Goal: Answer question/provide support: Share knowledge or assist other users

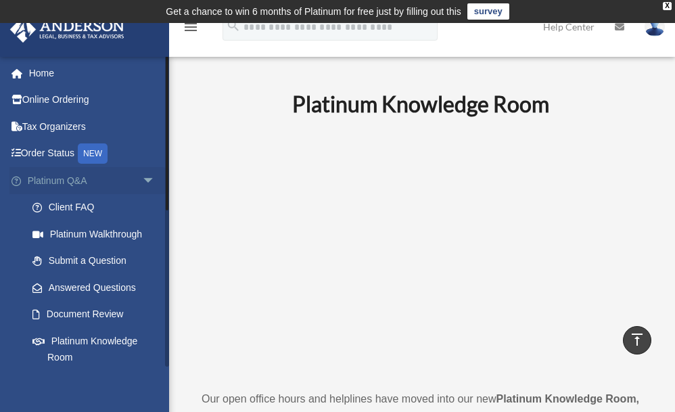
scroll to position [744, 0]
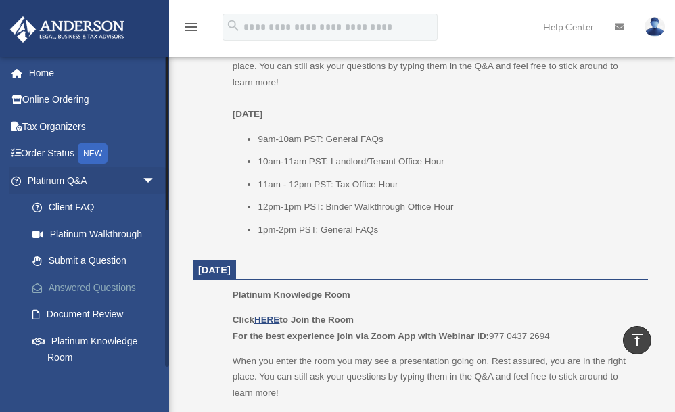
click at [92, 285] on link "Answered Questions" at bounding box center [97, 287] width 157 height 27
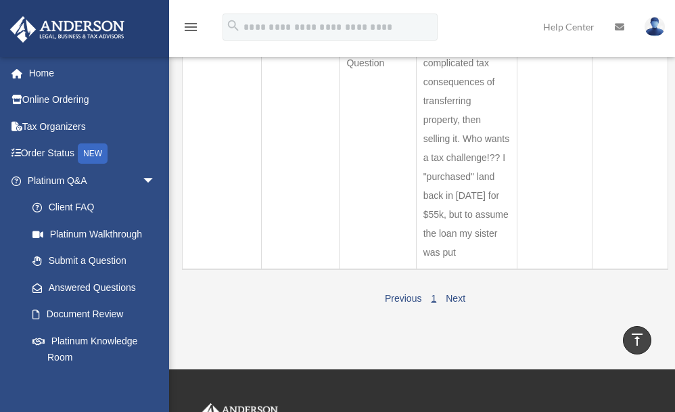
scroll to position [135, 0]
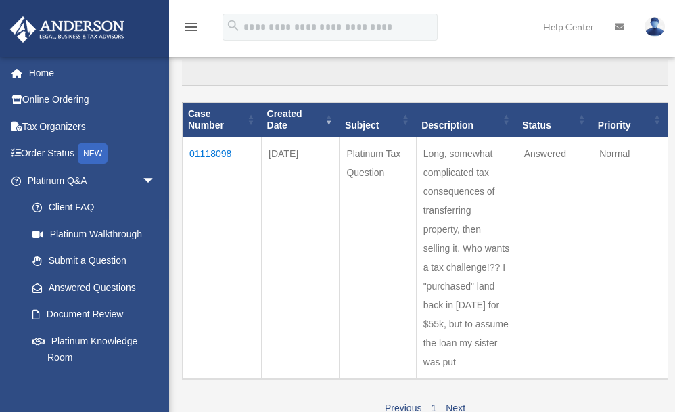
click at [219, 153] on td "01118098" at bounding box center [222, 258] width 79 height 242
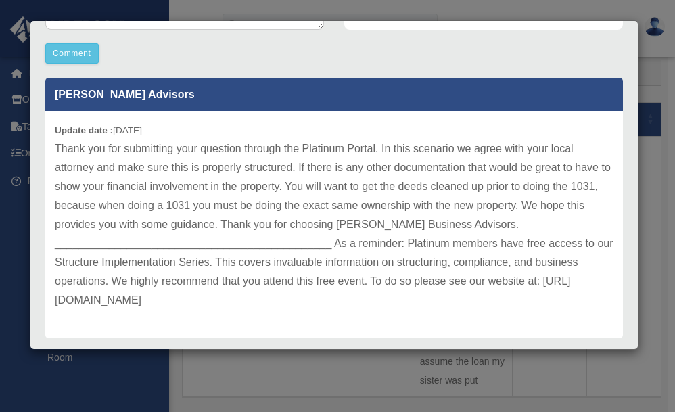
scroll to position [390, 0]
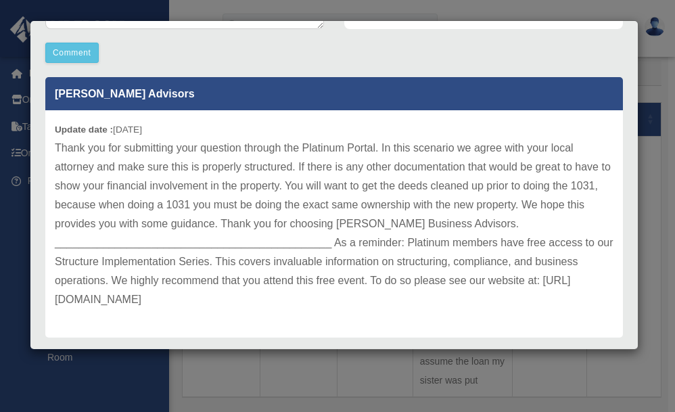
drag, startPoint x: 425, startPoint y: 300, endPoint x: 50, endPoint y: 297, distance: 375.2
click at [50, 297] on div "Update date : 09-23-2025 Thank you for submitting your question through the Pla…" at bounding box center [333, 223] width 577 height 227
drag, startPoint x: 50, startPoint y: 297, endPoint x: 67, endPoint y: 297, distance: 16.9
copy p "https://andersonadvisors.com/how-to-structure-a-business-workshop-training/"
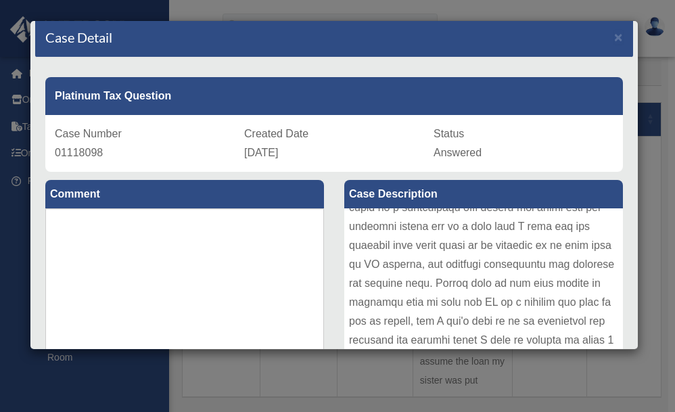
scroll to position [0, 0]
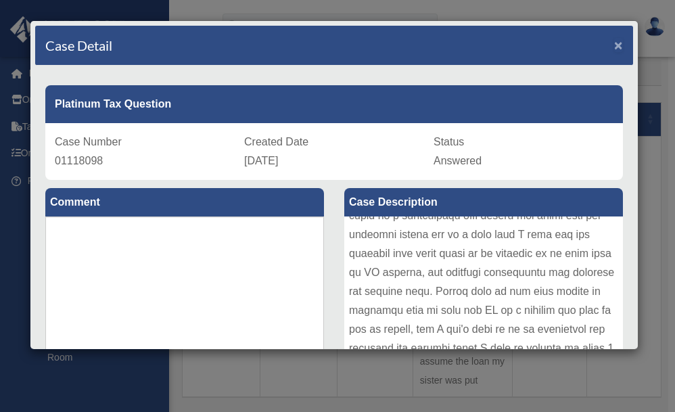
click at [614, 45] on span "×" at bounding box center [618, 45] width 9 height 16
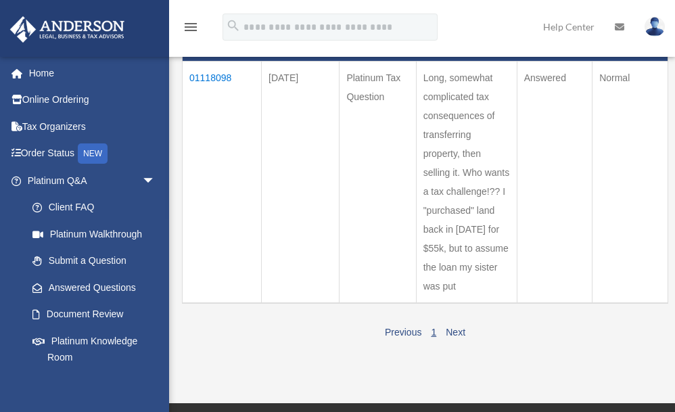
scroll to position [207, 0]
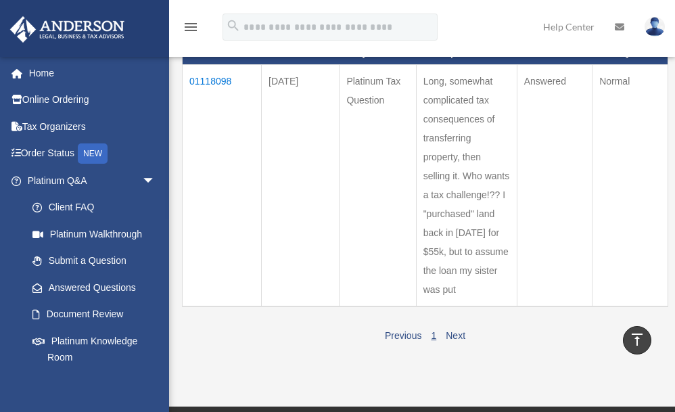
click at [220, 78] on td "01118098" at bounding box center [222, 185] width 79 height 242
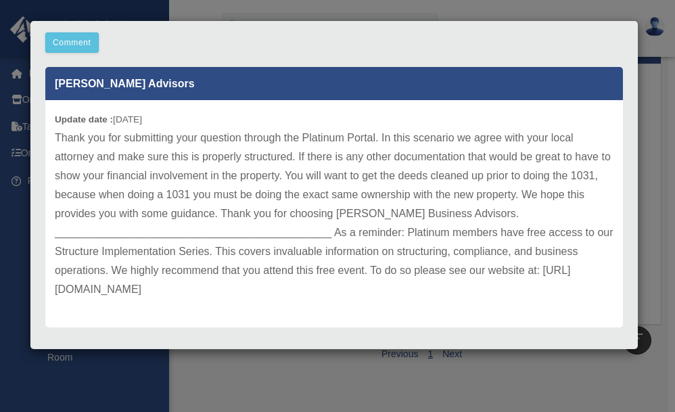
scroll to position [404, 0]
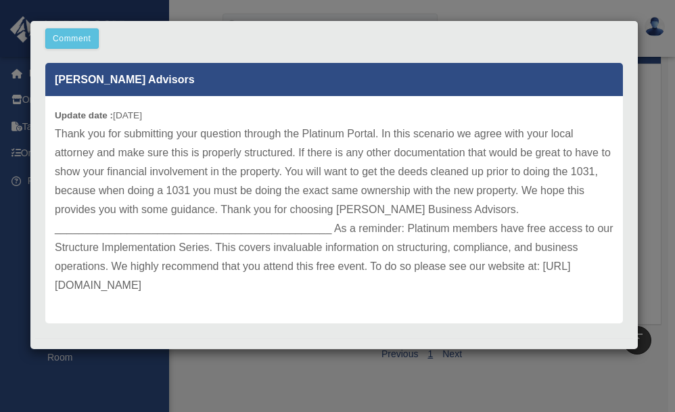
drag, startPoint x: 425, startPoint y: 283, endPoint x: 51, endPoint y: 279, distance: 373.2
click at [51, 279] on div "Update date : 09-23-2025 Thank you for submitting your question through the Pla…" at bounding box center [333, 209] width 577 height 227
drag, startPoint x: 51, startPoint y: 279, endPoint x: 70, endPoint y: 284, distance: 19.7
copy p "https://andersonadvisors.com/how-to-structure-a-business-workshop-training/"
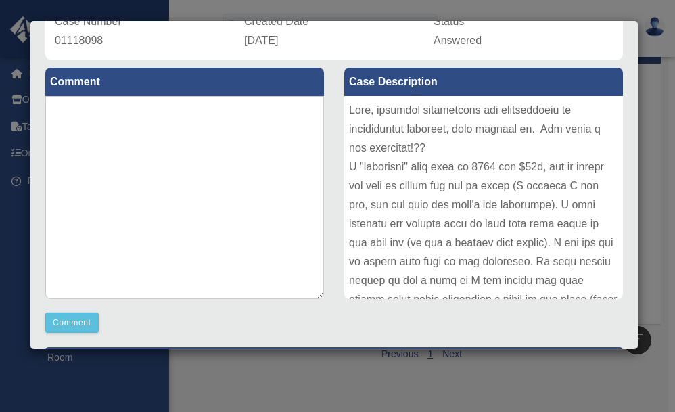
scroll to position [0, 0]
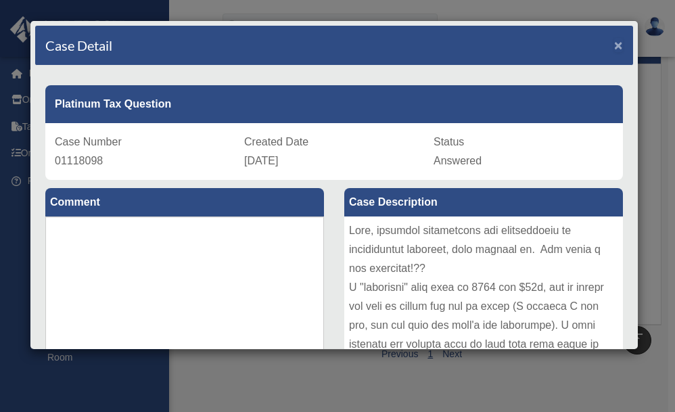
click at [614, 45] on span "×" at bounding box center [618, 45] width 9 height 16
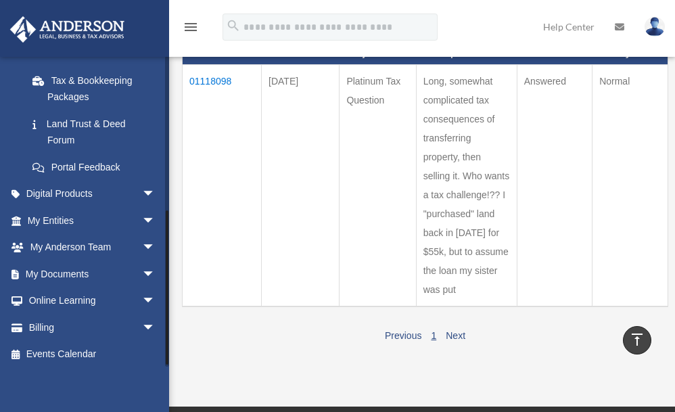
scroll to position [307, 0]
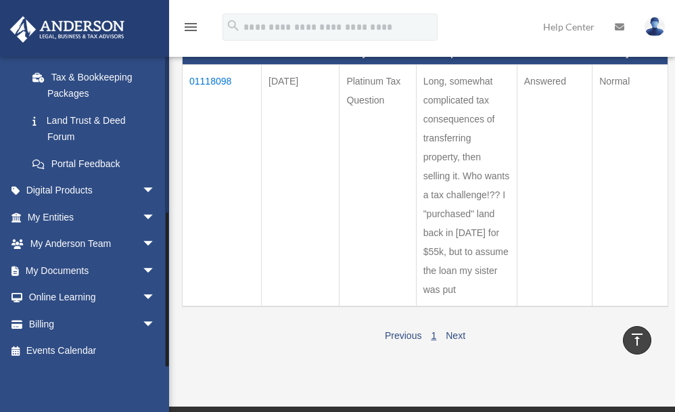
drag, startPoint x: 167, startPoint y: 113, endPoint x: 177, endPoint y: 284, distance: 171.3
click at [177, 284] on div "Past Questions & Answers danielle.mayer.ca@gmail.com Sign Out danielle.mayer.ca…" at bounding box center [337, 111] width 675 height 537
click at [143, 292] on span "arrow_drop_down" at bounding box center [155, 298] width 27 height 28
click at [142, 268] on span "arrow_drop_down" at bounding box center [155, 271] width 27 height 28
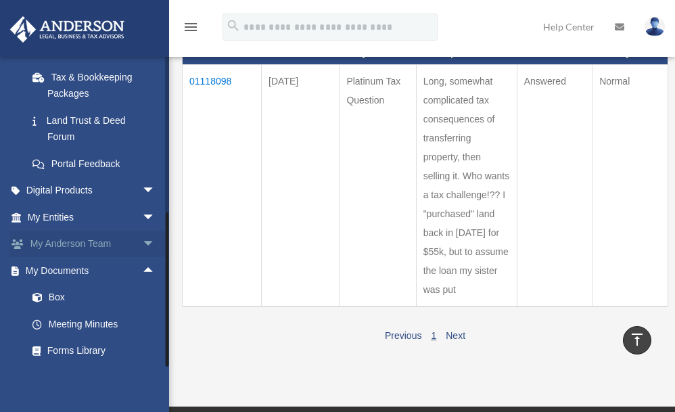
click at [142, 239] on span "arrow_drop_down" at bounding box center [155, 245] width 27 height 28
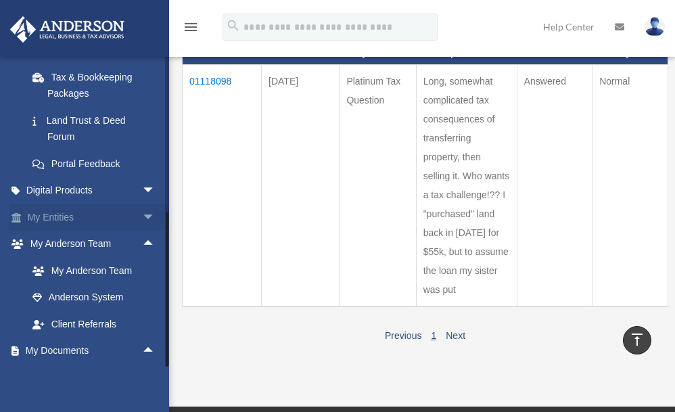
click at [142, 218] on span "arrow_drop_down" at bounding box center [155, 217] width 27 height 28
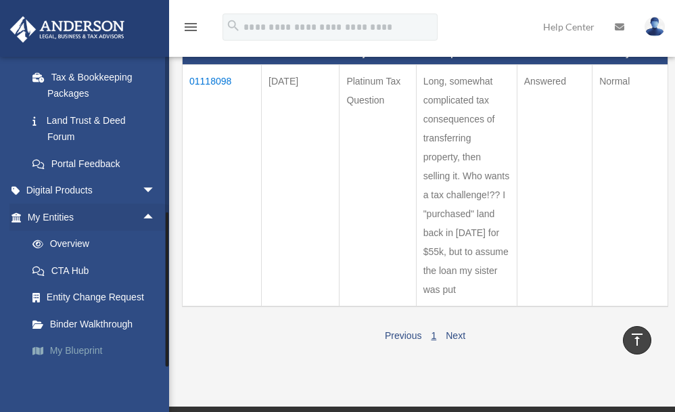
click at [95, 351] on link "My Blueprint" at bounding box center [97, 350] width 157 height 27
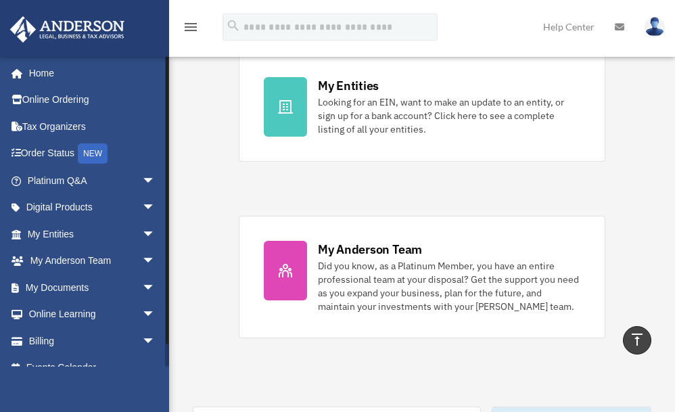
scroll to position [17, 0]
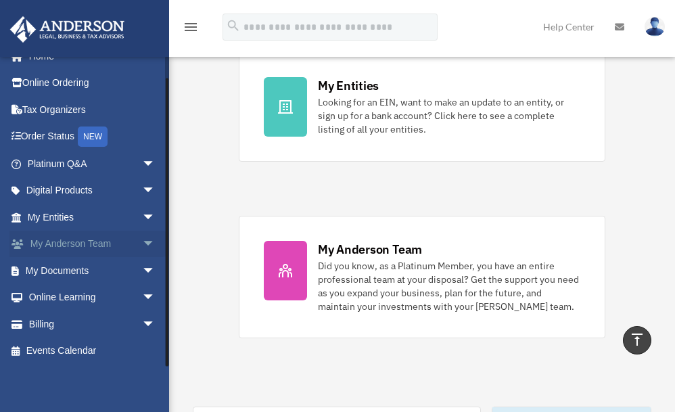
drag, startPoint x: 166, startPoint y: 184, endPoint x: 161, endPoint y: 241, distance: 57.0
click at [161, 241] on div "danielle.mayer.ca@gmail.com Sign Out danielle.mayer.ca@gmail.com Home Online Or…" at bounding box center [84, 211] width 169 height 310
click at [57, 350] on link "Events Calendar" at bounding box center [92, 350] width 166 height 27
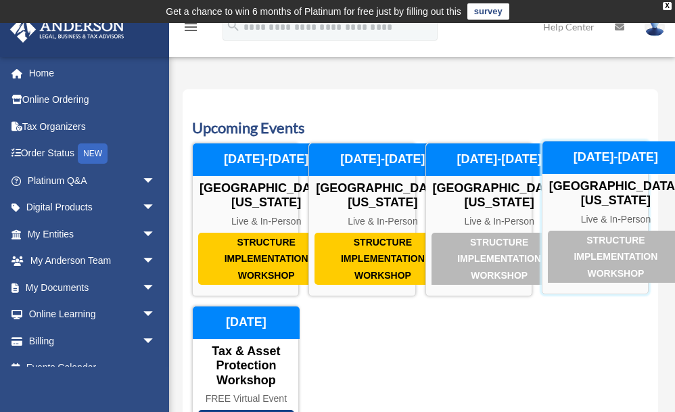
click at [596, 246] on div "Structure Implementation Workshop" at bounding box center [616, 257] width 136 height 53
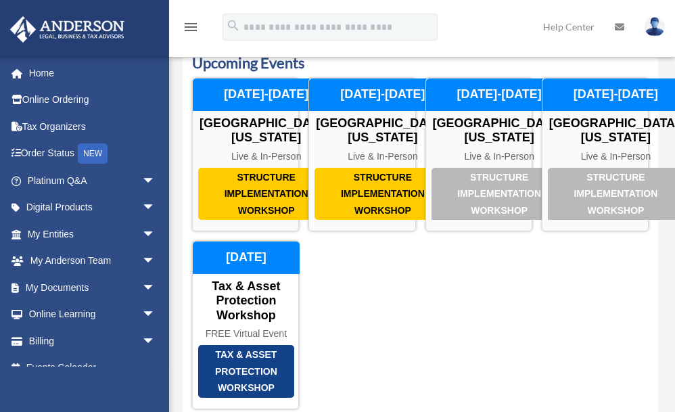
scroll to position [64, 0]
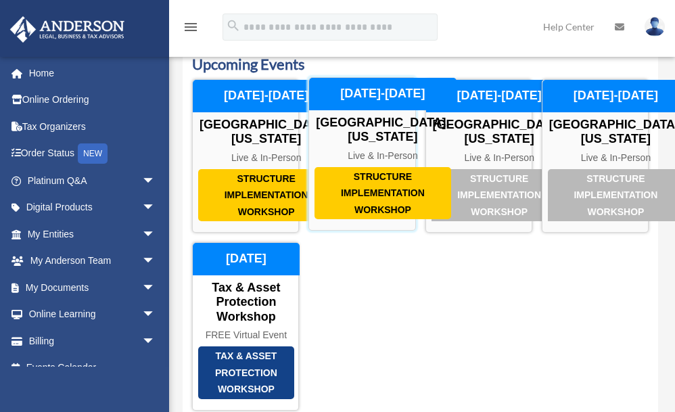
click at [395, 199] on div "Structure Implementation Workshop" at bounding box center [382, 193] width 136 height 53
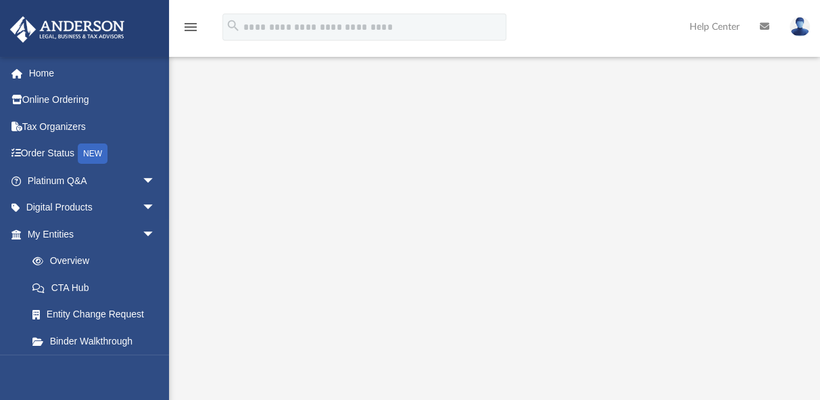
scroll to position [29, 0]
click at [681, 25] on icon at bounding box center [764, 26] width 9 height 9
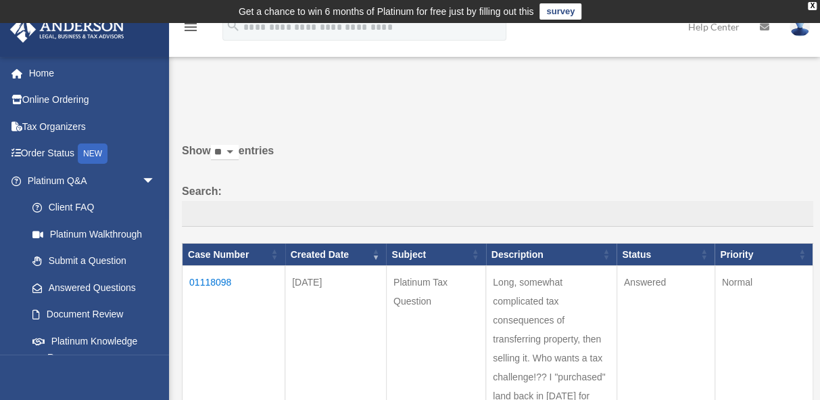
click at [216, 280] on td "01118098" at bounding box center [234, 358] width 103 height 185
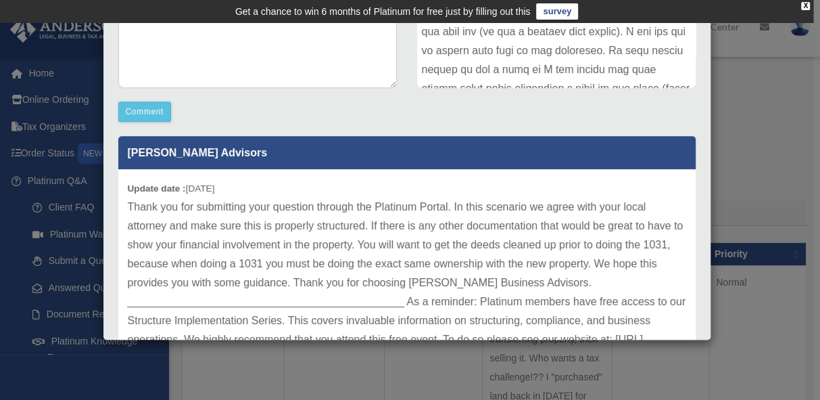
scroll to position [333, 0]
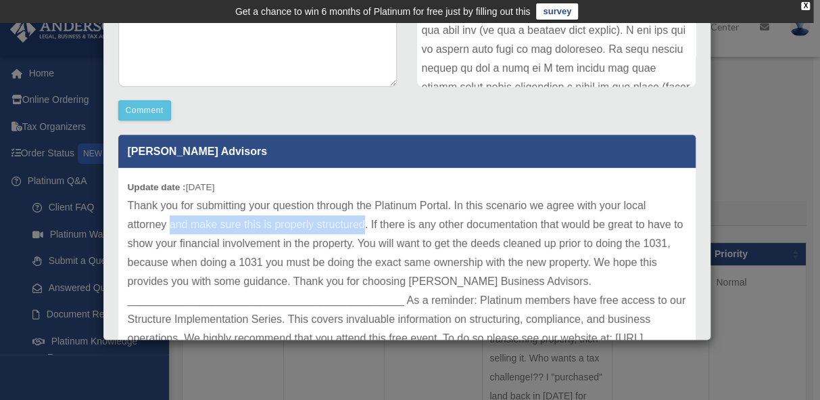
drag, startPoint x: 170, startPoint y: 224, endPoint x: 364, endPoint y: 220, distance: 194.7
click at [364, 220] on p "Thank you for submitting your question through the Platinum Portal. In this sce…" at bounding box center [407, 281] width 558 height 170
drag, startPoint x: 364, startPoint y: 220, endPoint x: 341, endPoint y: 224, distance: 24.0
copy p "and make sure this is properly structured"
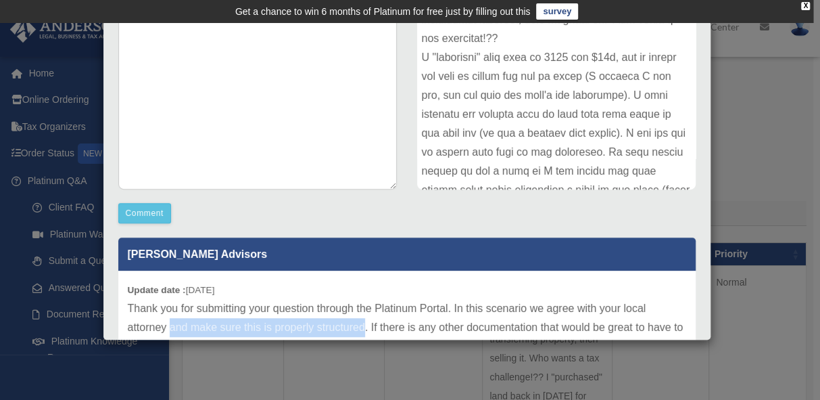
scroll to position [232, 0]
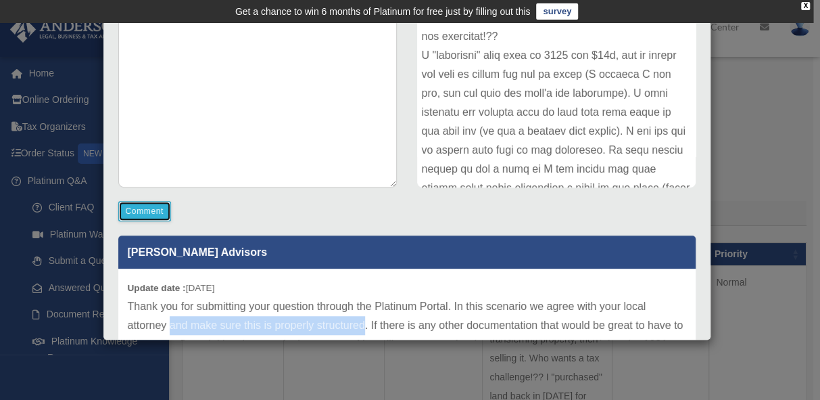
click at [148, 216] on button "Comment" at bounding box center [144, 211] width 53 height 20
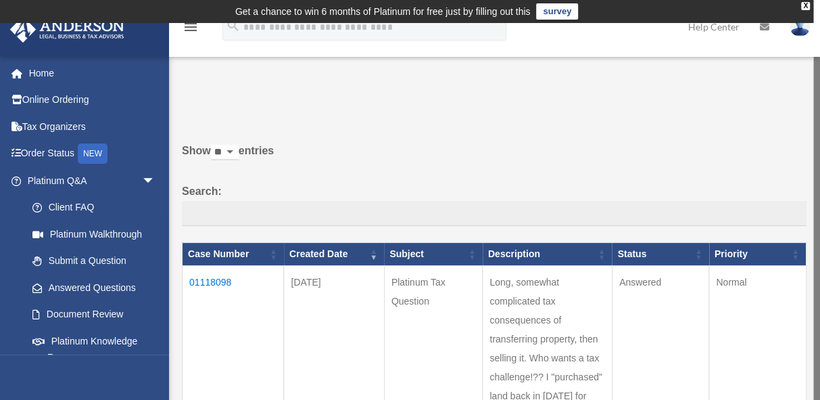
click at [222, 276] on td "01118098" at bounding box center [233, 357] width 101 height 185
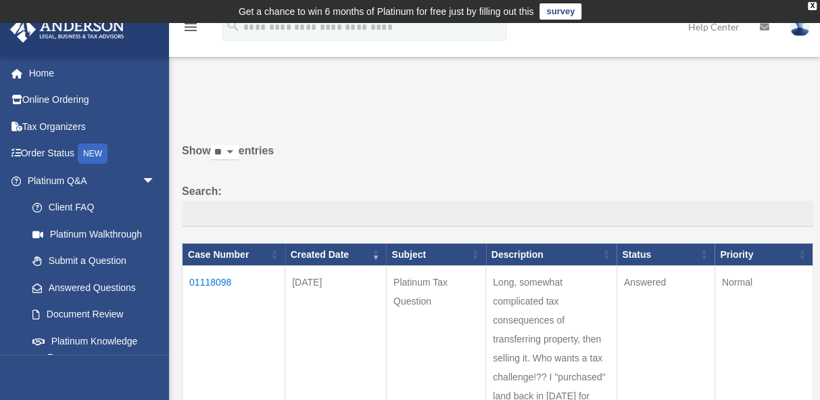
click at [218, 278] on td "01118098" at bounding box center [234, 358] width 103 height 185
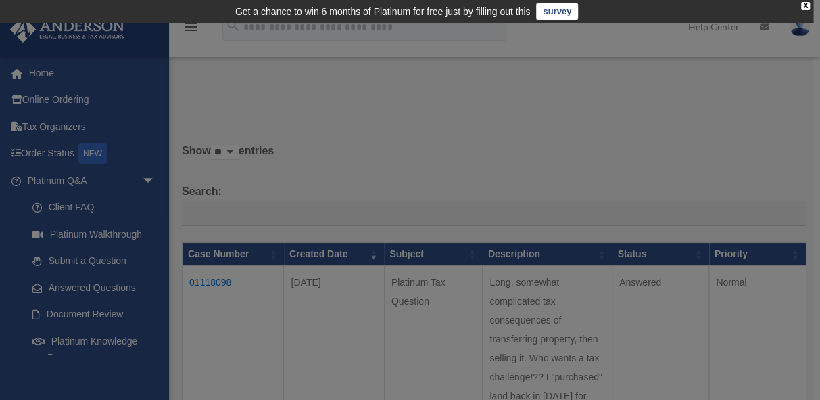
scroll to position [0, 0]
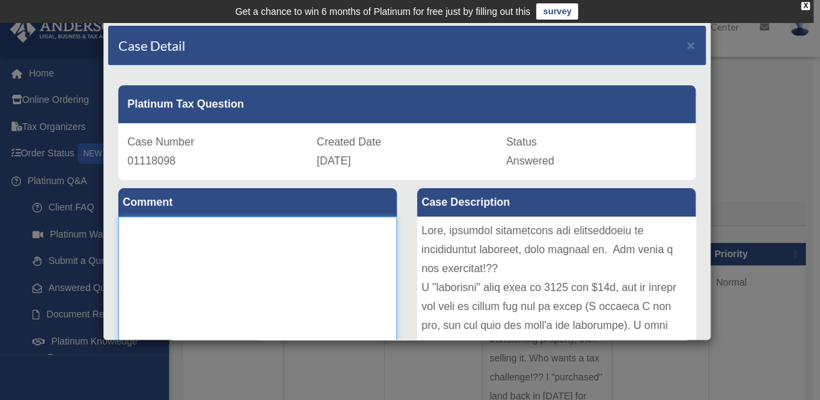
click at [264, 267] on textarea at bounding box center [257, 317] width 279 height 203
paste textarea "**********"
type textarea "**********"
